Goal: Navigation & Orientation: Find specific page/section

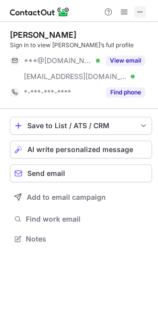
scroll to position [232, 158]
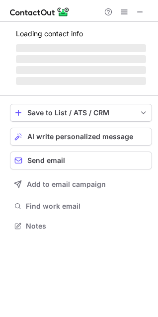
scroll to position [225, 158]
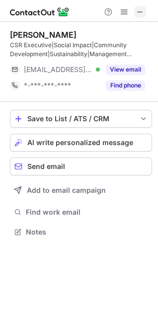
scroll to position [225, 158]
click at [141, 10] on span at bounding box center [140, 12] width 8 height 8
